Goal: Information Seeking & Learning: Understand process/instructions

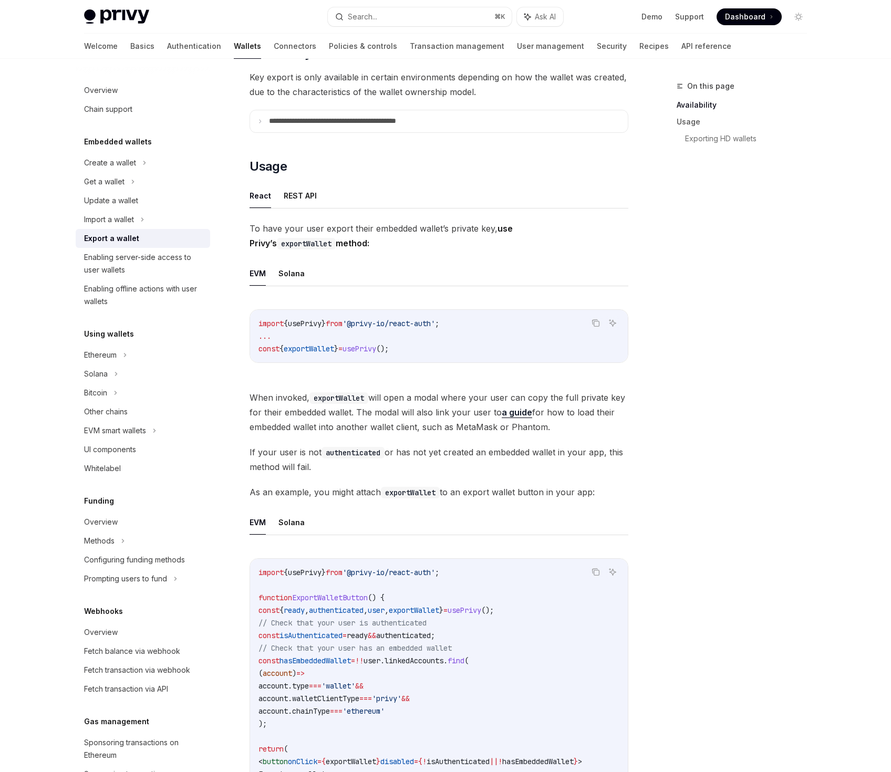
scroll to position [161, 0]
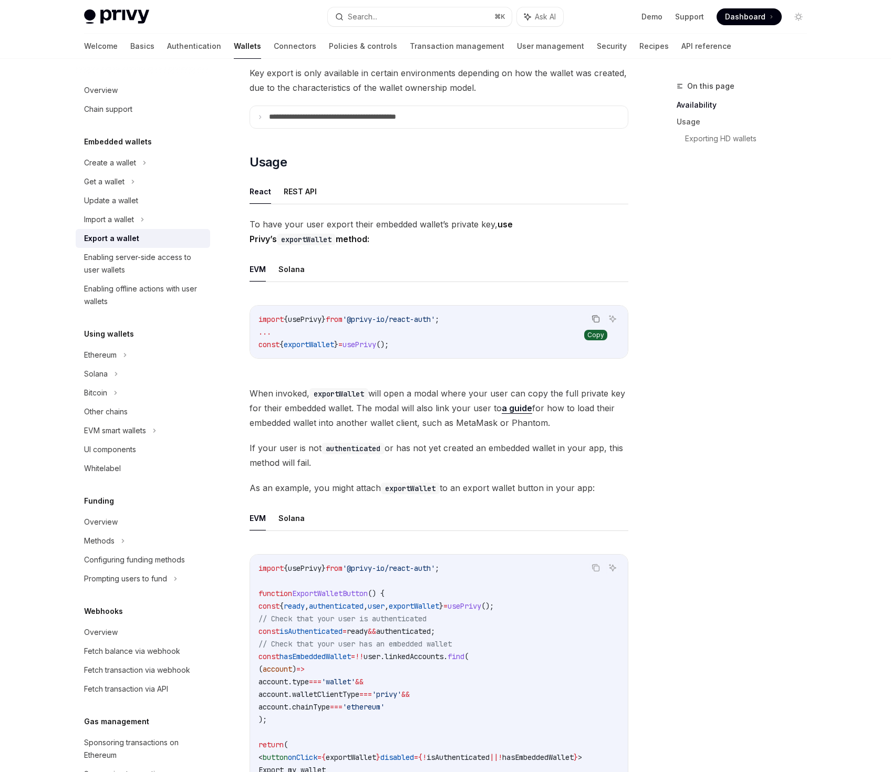
click at [601, 323] on button "Copy the contents from the code block" at bounding box center [596, 319] width 14 height 14
click at [297, 271] on button "Solana" at bounding box center [291, 269] width 26 height 25
click at [592, 315] on icon "Copy the contents from the code block" at bounding box center [595, 319] width 8 height 8
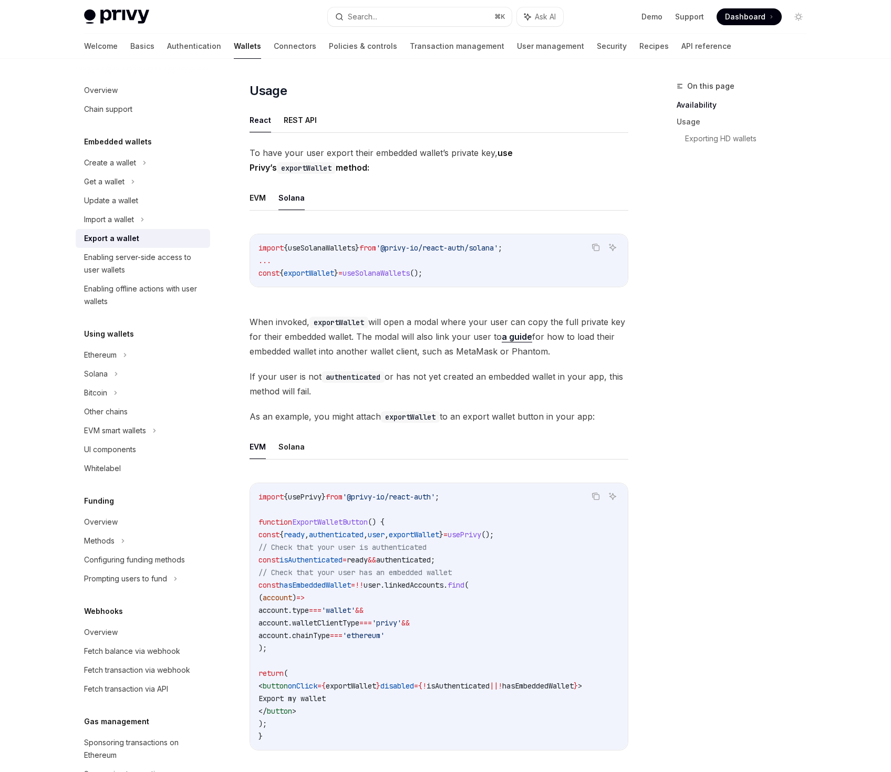
scroll to position [255, 0]
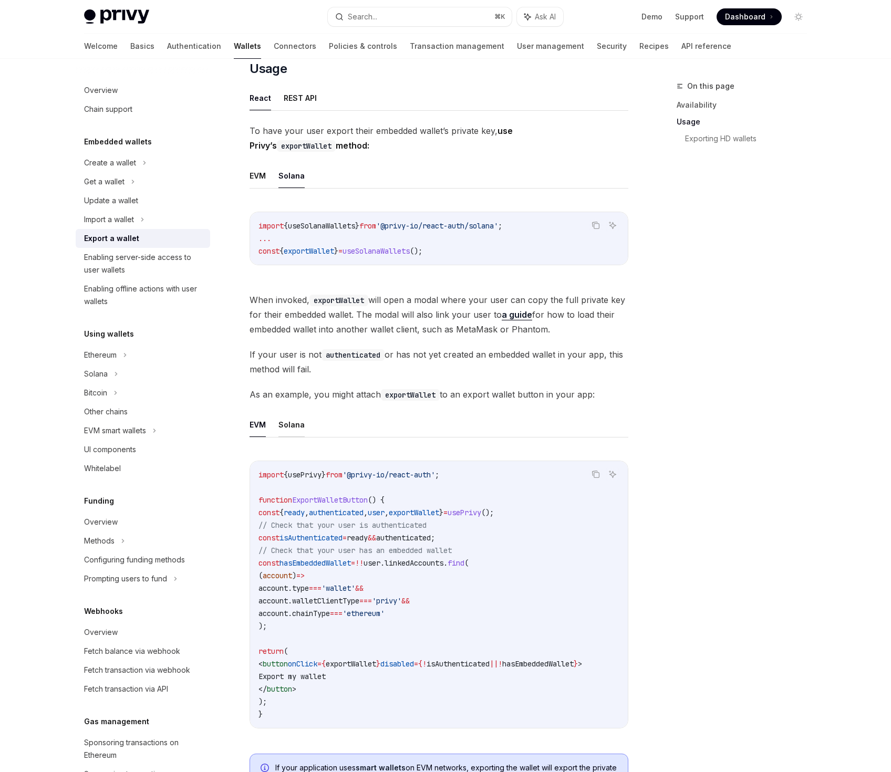
click at [300, 425] on button "Solana" at bounding box center [291, 424] width 26 height 25
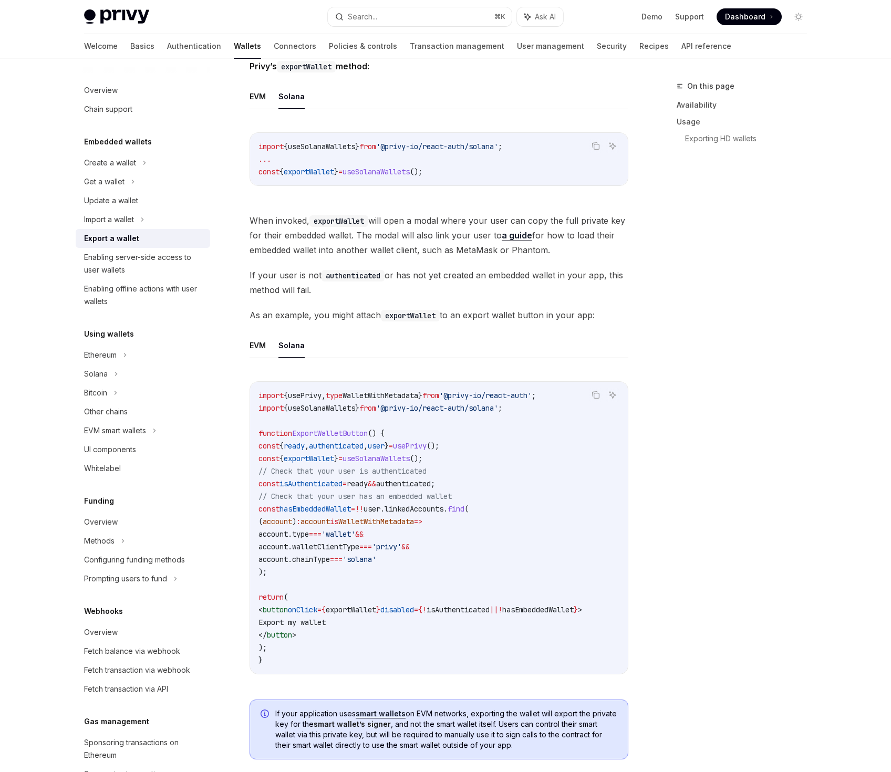
scroll to position [340, 0]
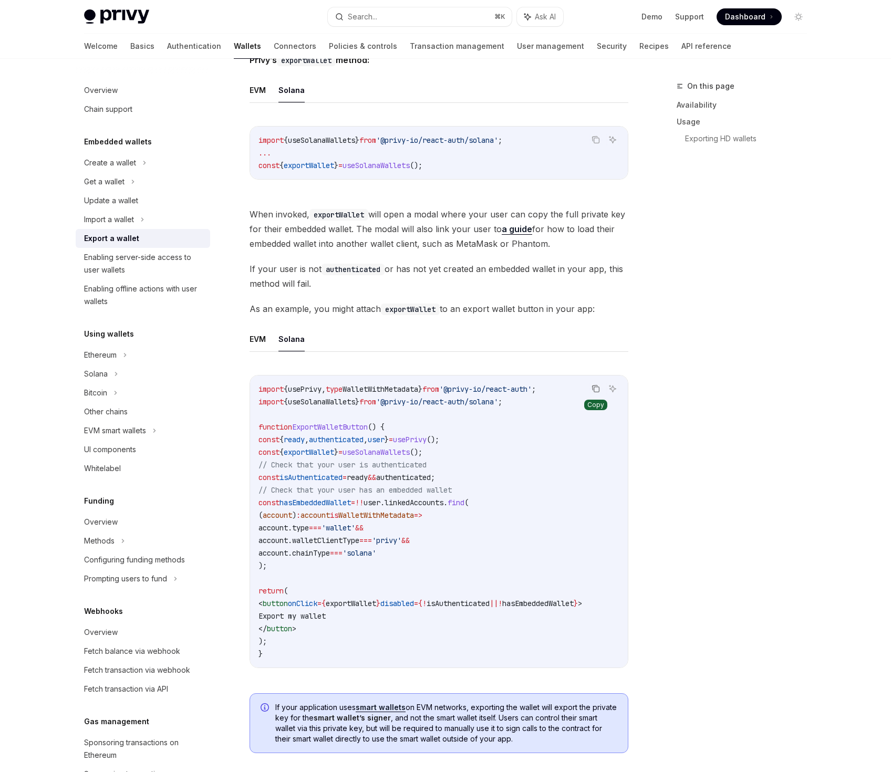
click at [596, 386] on icon "Copy the contents from the code block" at bounding box center [596, 388] width 5 height 5
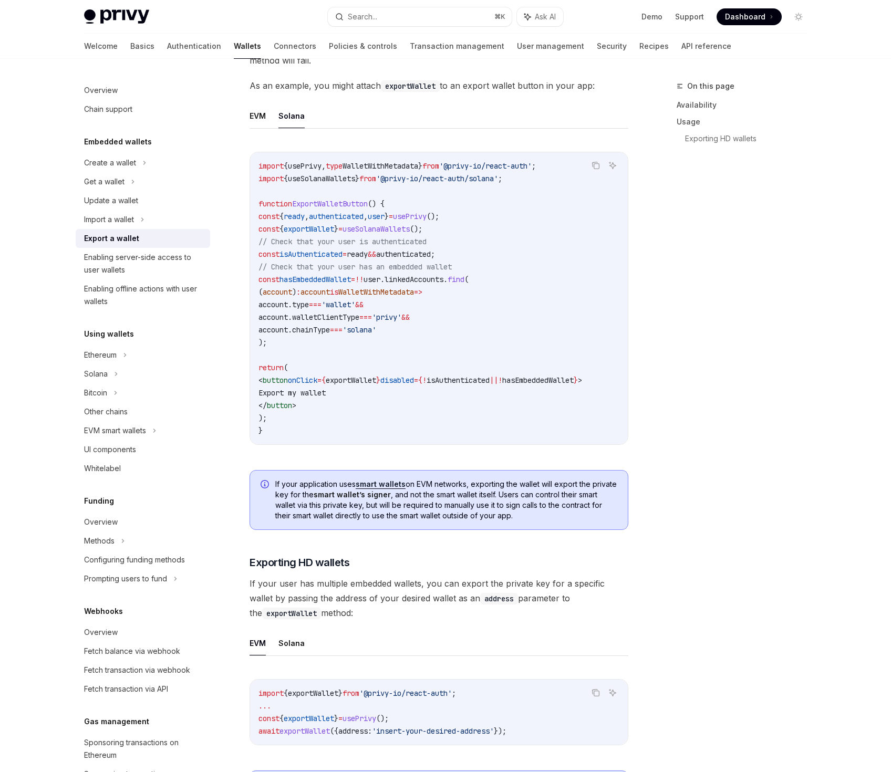
scroll to position [780, 0]
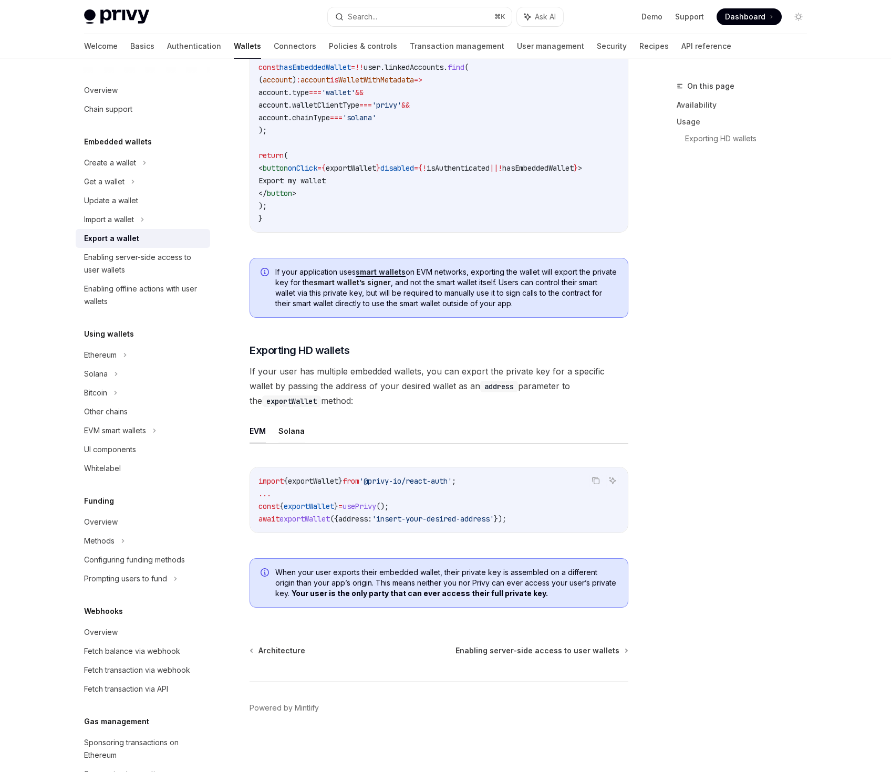
click at [291, 433] on button "Solana" at bounding box center [291, 430] width 26 height 25
type textarea "*"
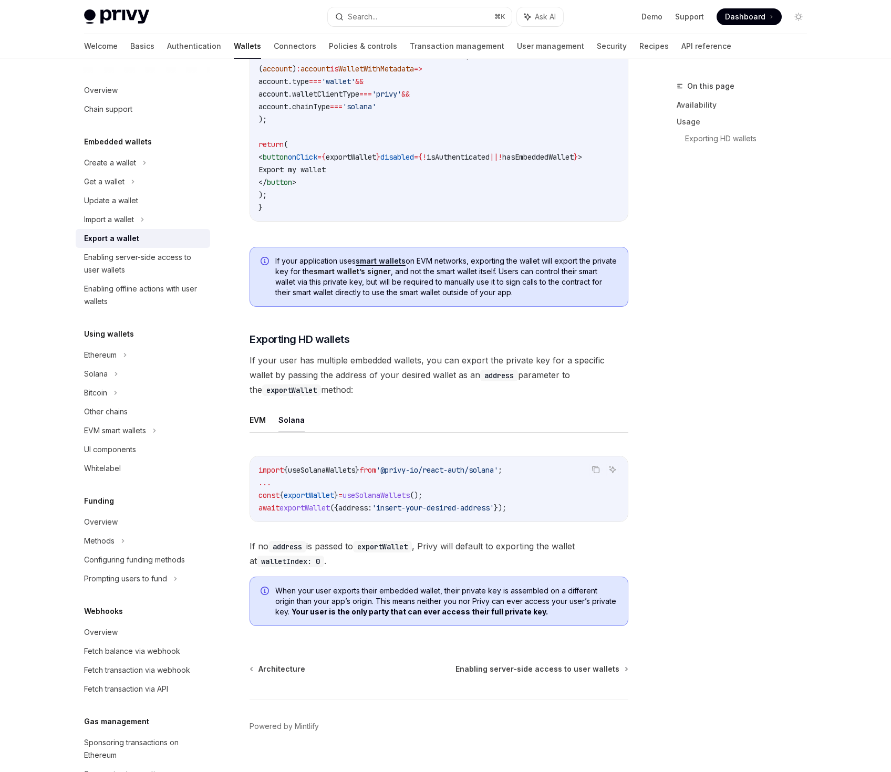
scroll to position [781, 0]
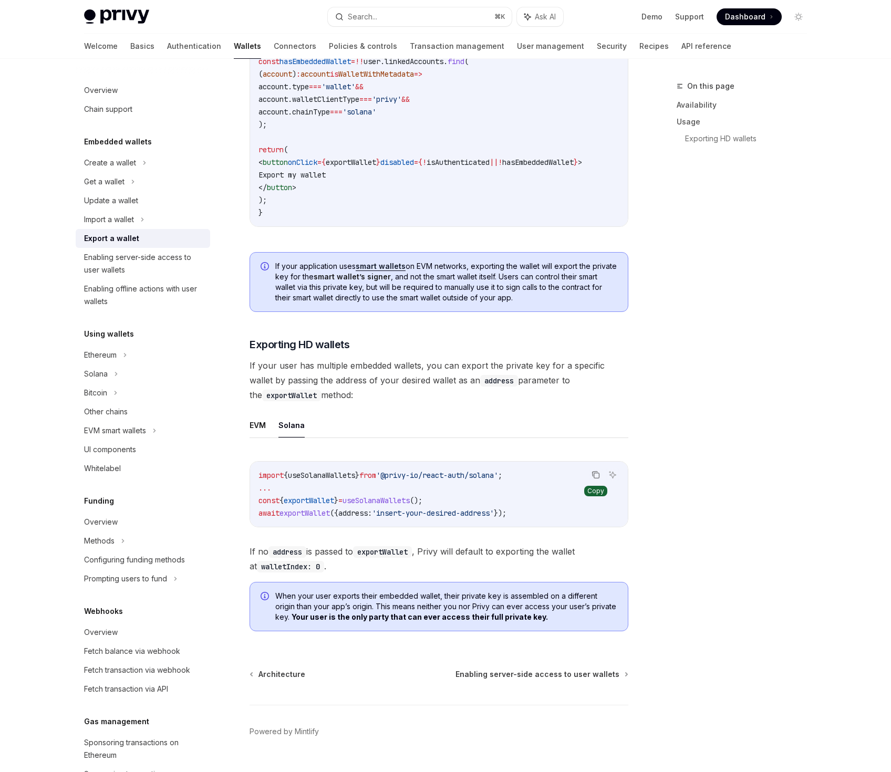
click at [592, 479] on icon "Copy the contents from the code block" at bounding box center [595, 474] width 8 height 8
